Goal: Information Seeking & Learning: Find specific page/section

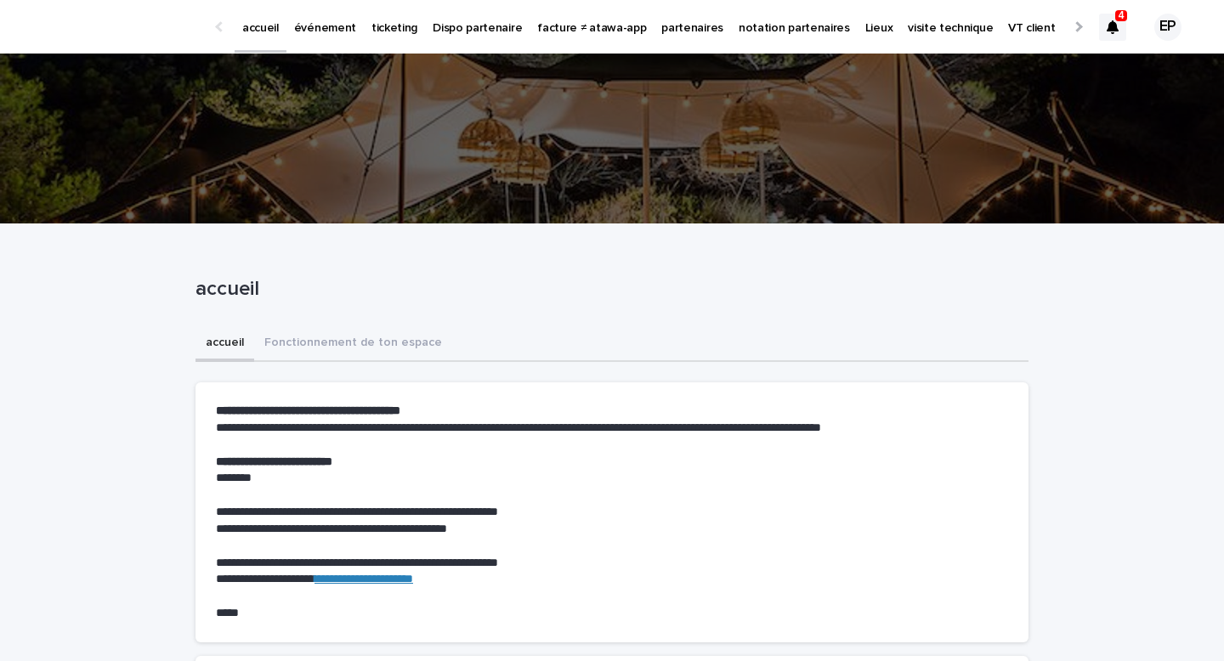
click at [696, 40] on link "partenaires" at bounding box center [692, 26] width 77 height 53
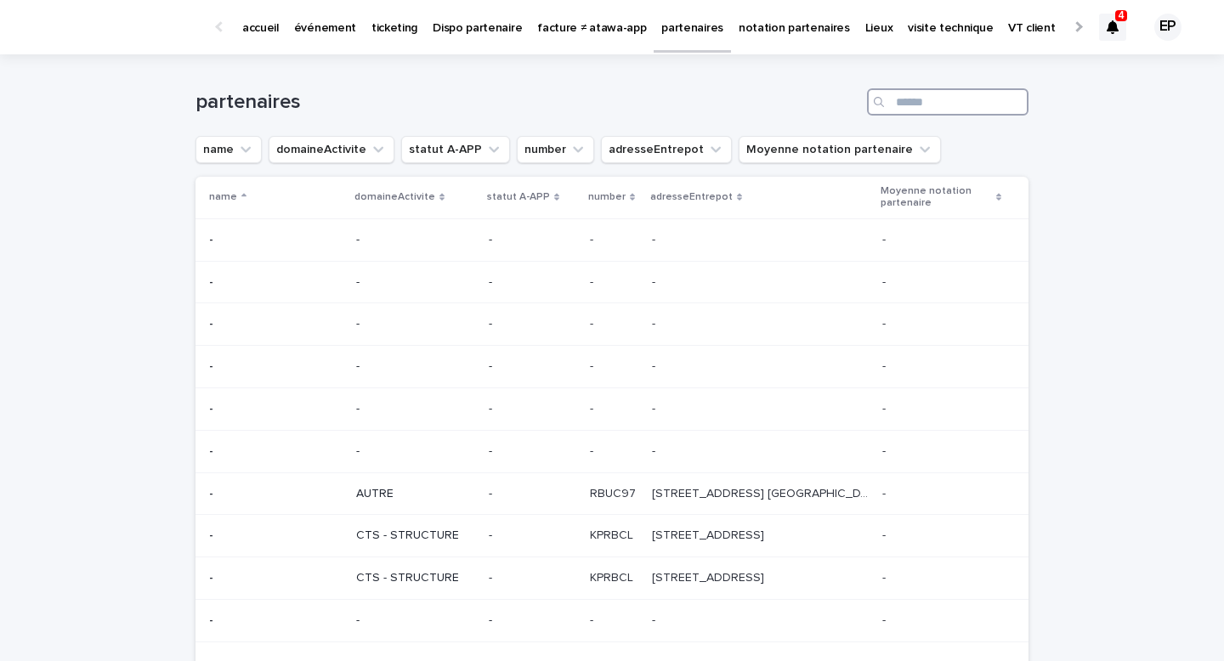
click at [934, 105] on input "Search" at bounding box center [948, 101] width 162 height 27
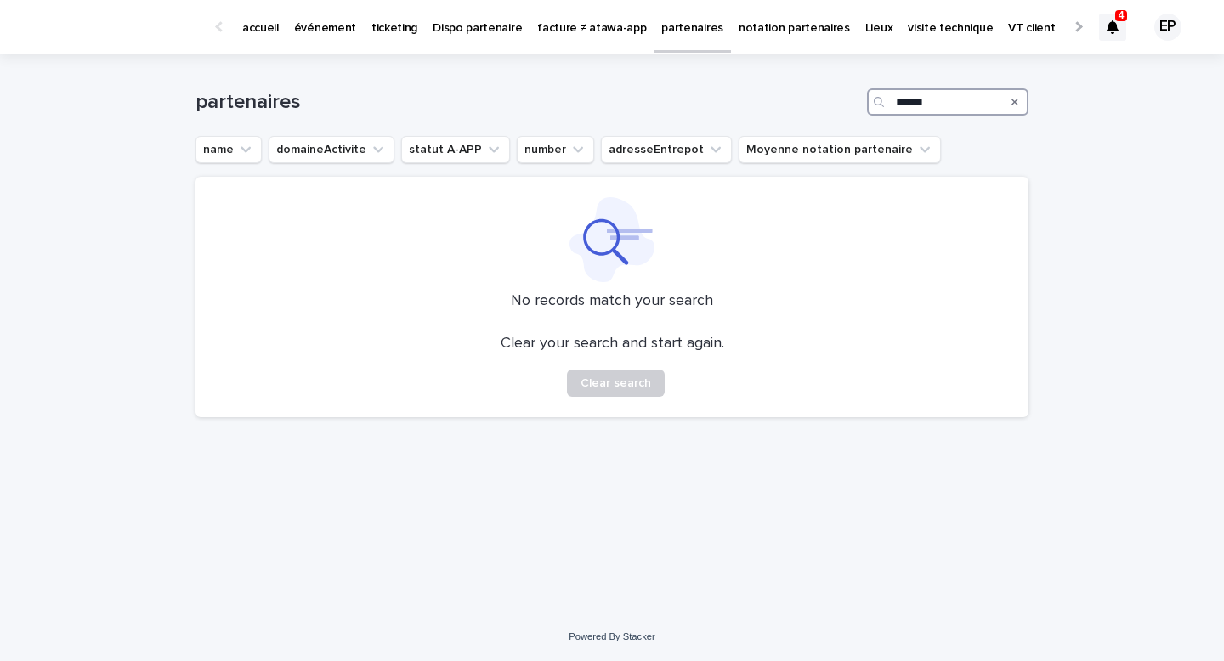
type input "******"
click at [339, 28] on p "événement" at bounding box center [325, 18] width 62 height 36
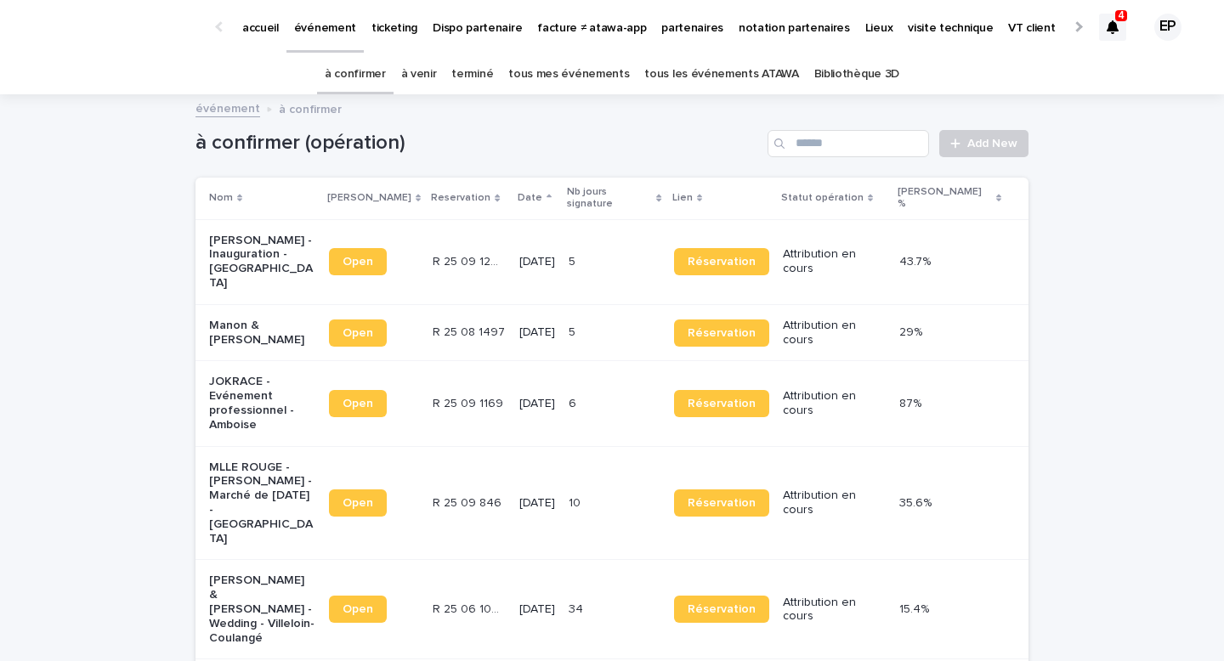
click at [656, 71] on link "tous les événements ATAWA" at bounding box center [721, 74] width 154 height 40
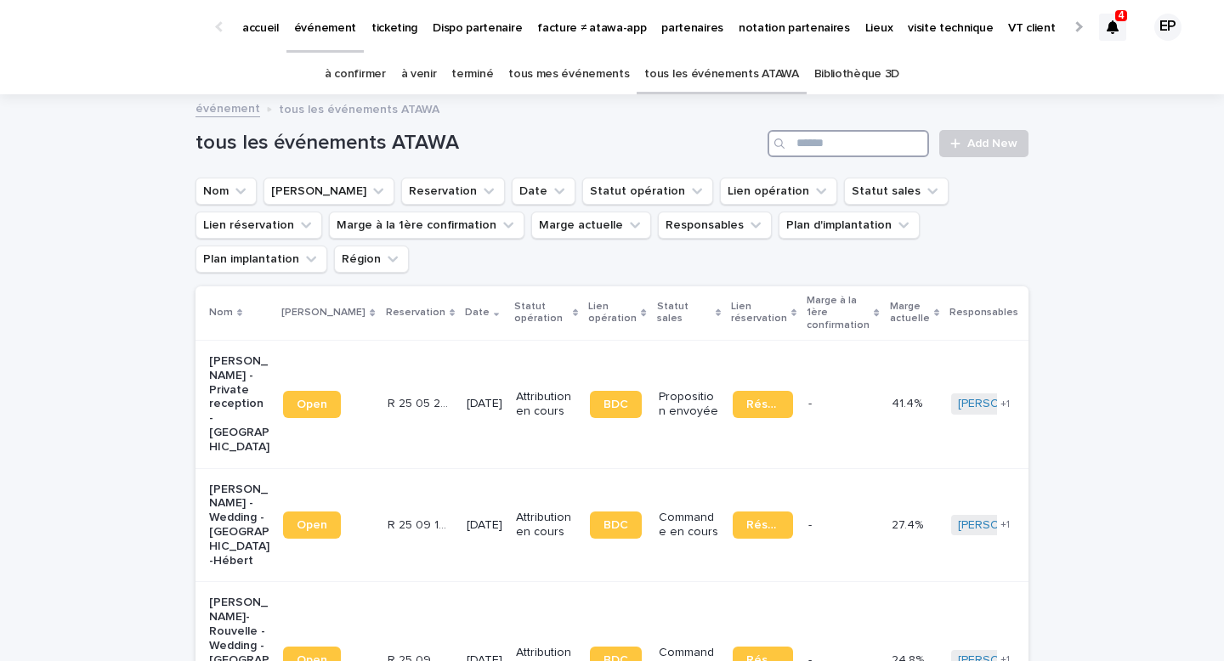
click at [893, 150] on input "Search" at bounding box center [849, 143] width 162 height 27
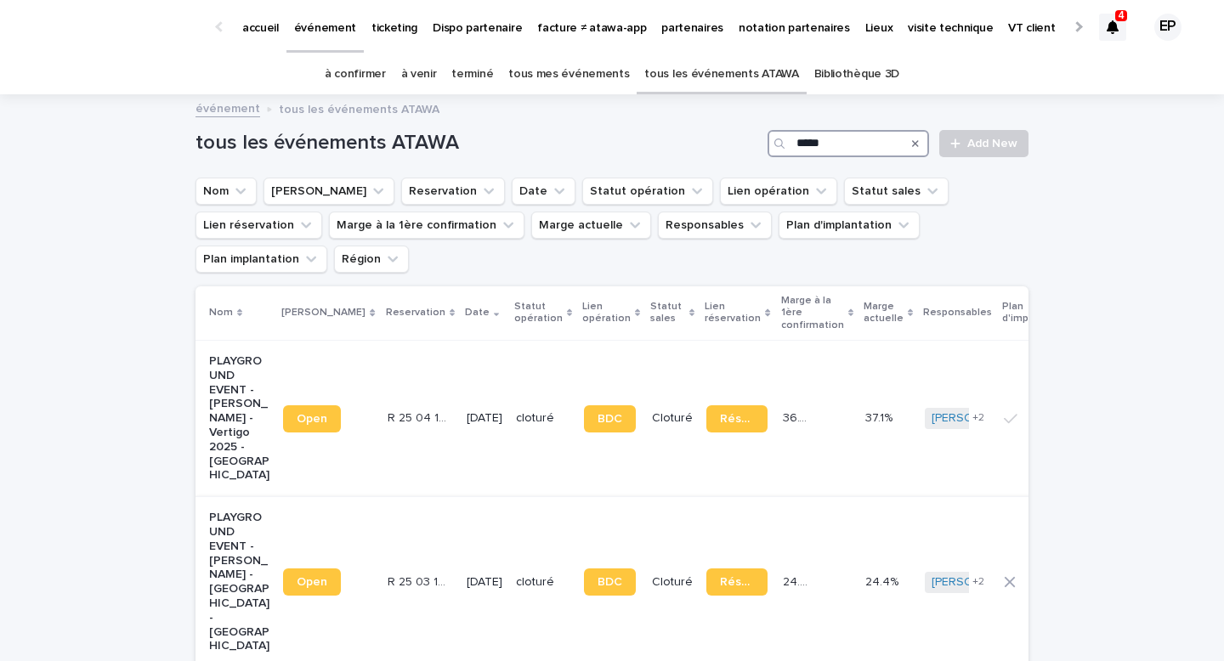
scroll to position [101, 0]
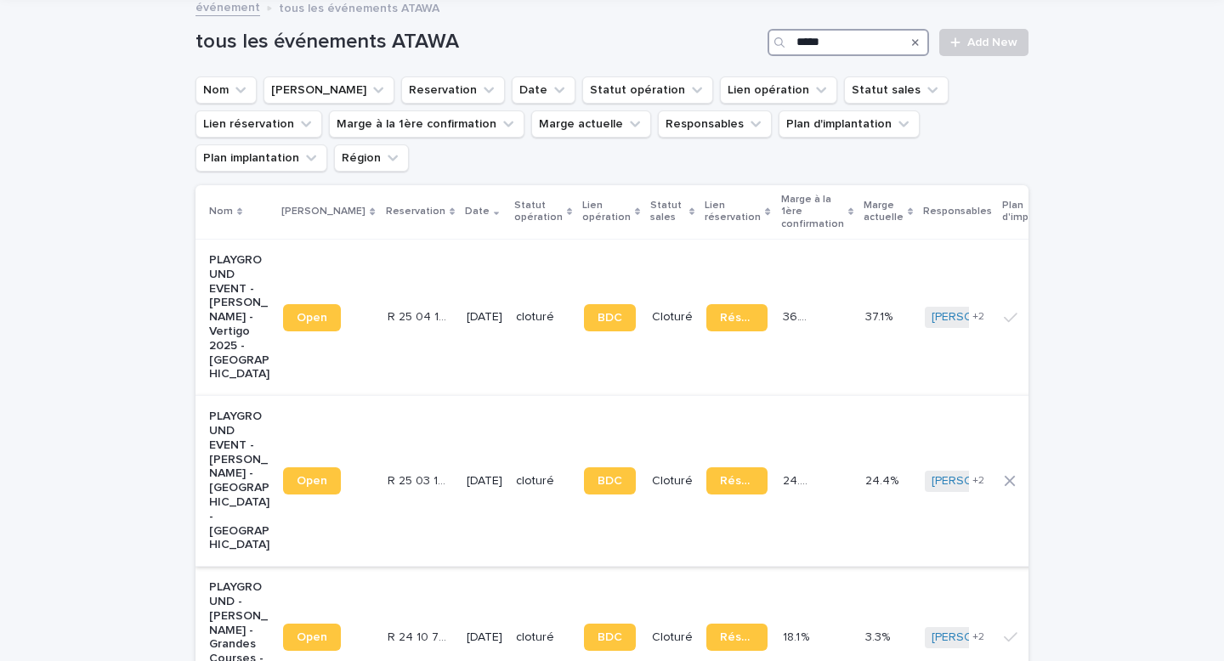
type input "*****"
click at [602, 461] on div "BDC" at bounding box center [611, 481] width 54 height 41
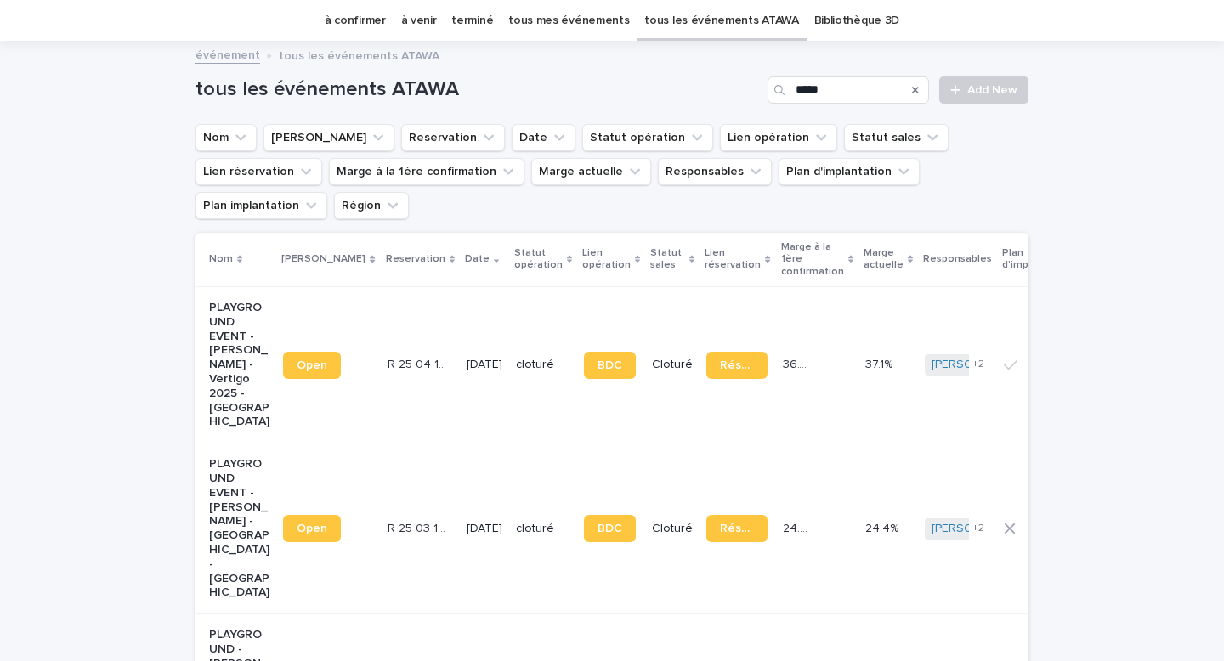
scroll to position [54, 0]
click at [593, 514] on link "BDC" at bounding box center [610, 527] width 52 height 27
click at [434, 27] on link "à venir" at bounding box center [419, 20] width 36 height 40
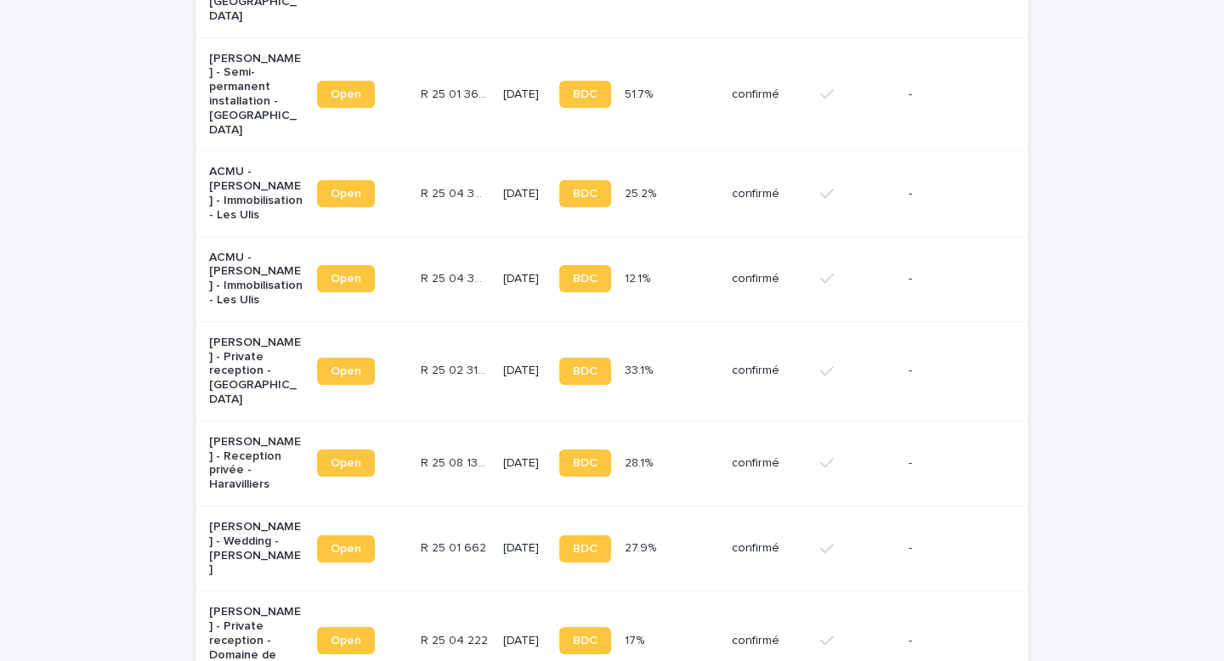
scroll to position [956, 0]
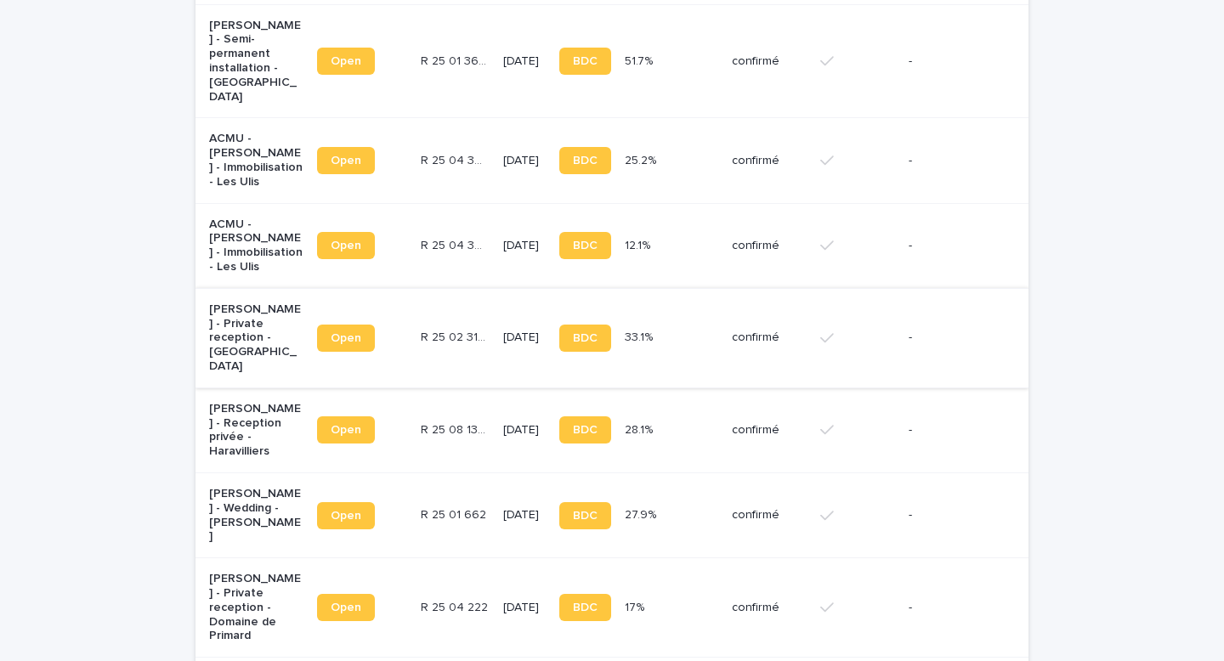
click at [346, 332] on span "Open" at bounding box center [346, 338] width 31 height 12
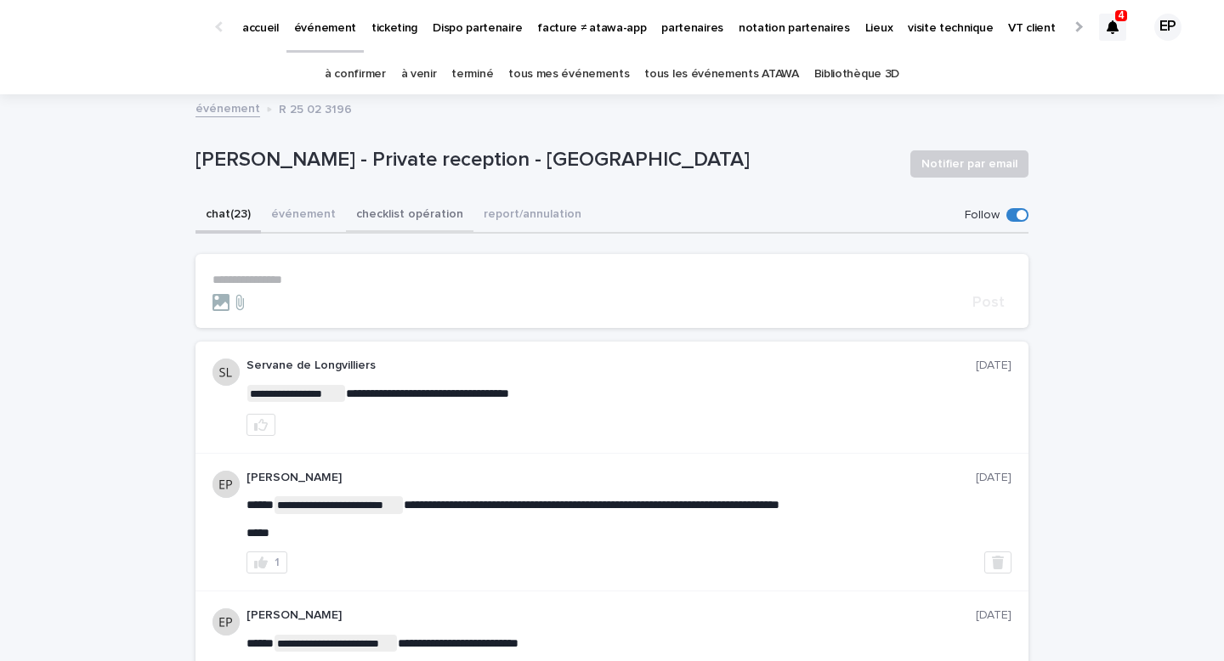
click at [400, 214] on button "checklist opération" at bounding box center [410, 216] width 128 height 36
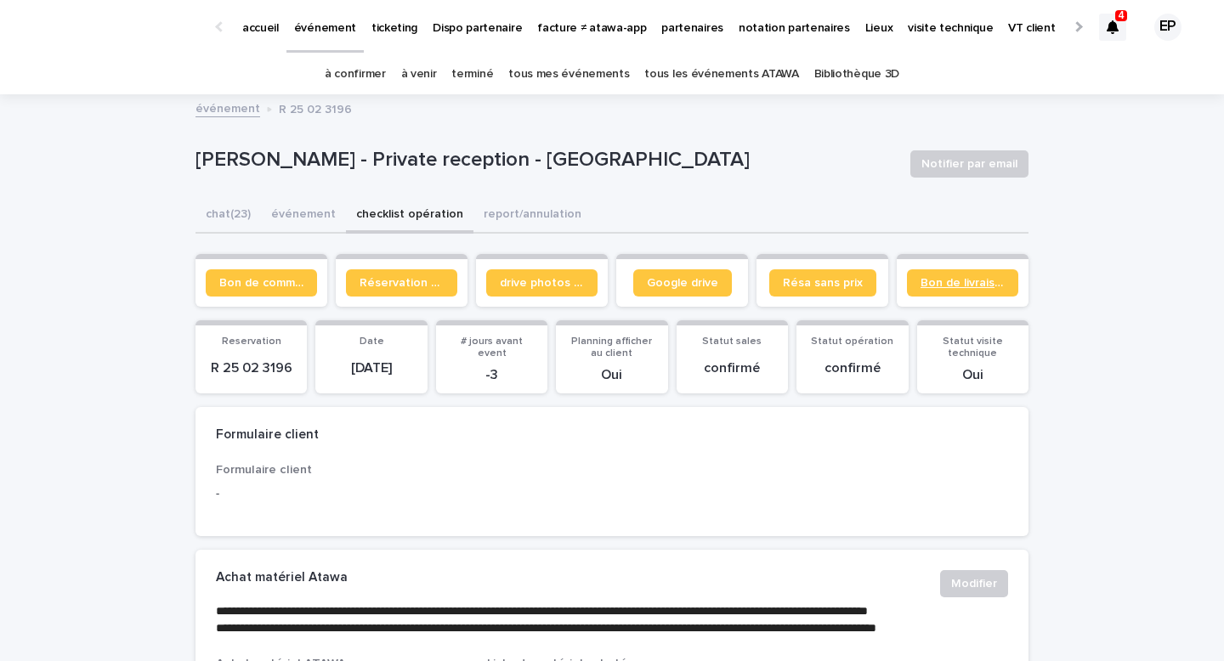
click at [972, 275] on link "Bon de livraison" at bounding box center [962, 283] width 111 height 27
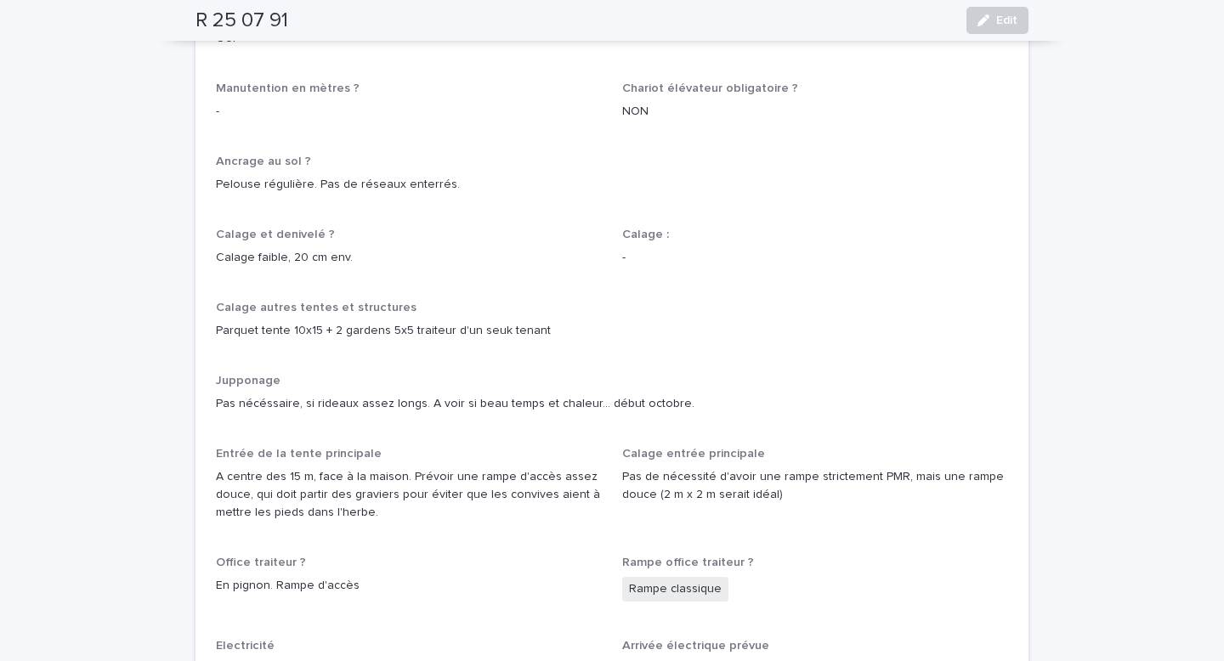
scroll to position [1130, 0]
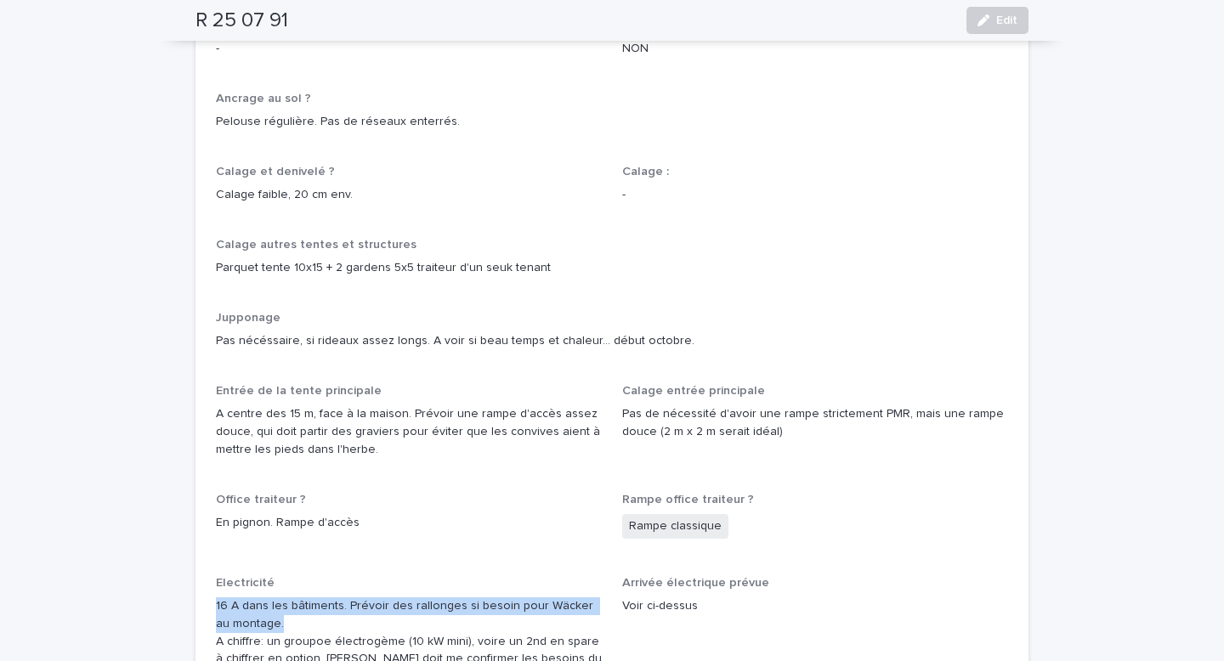
drag, startPoint x: 214, startPoint y: 548, endPoint x: 493, endPoint y: 555, distance: 279.0
copy p "16 A dans les bâtiments. Prévoir des rallonges si besoin pour Wäcker au montage."
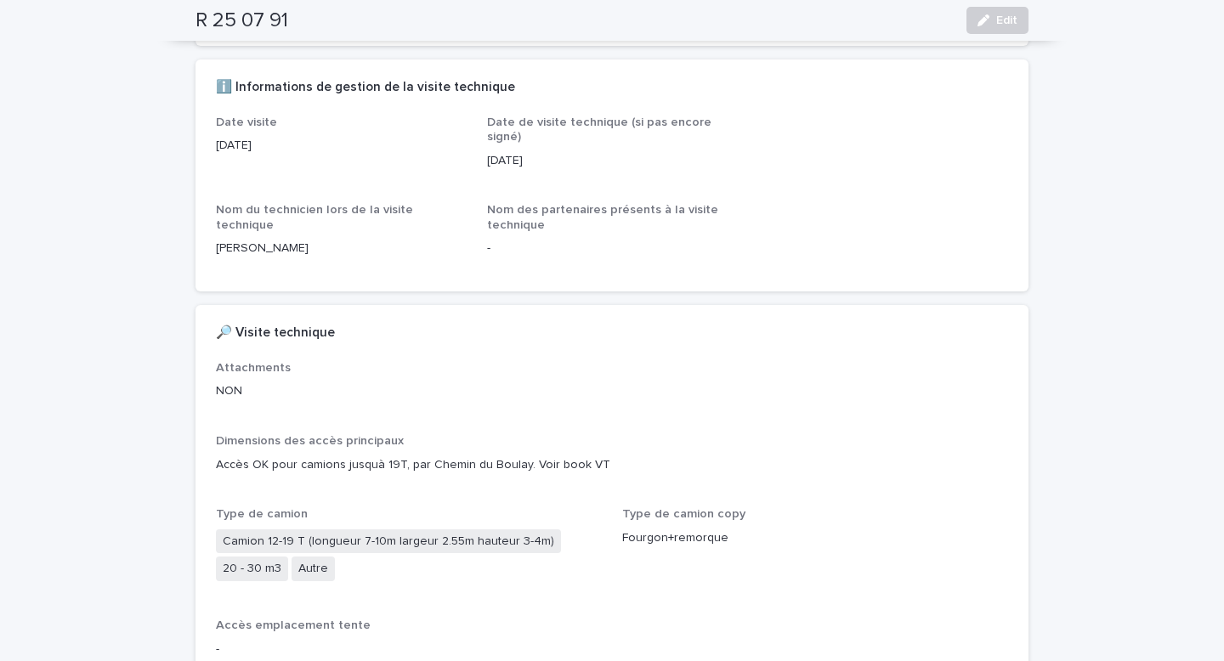
scroll to position [0, 0]
